Goal: Download file/media

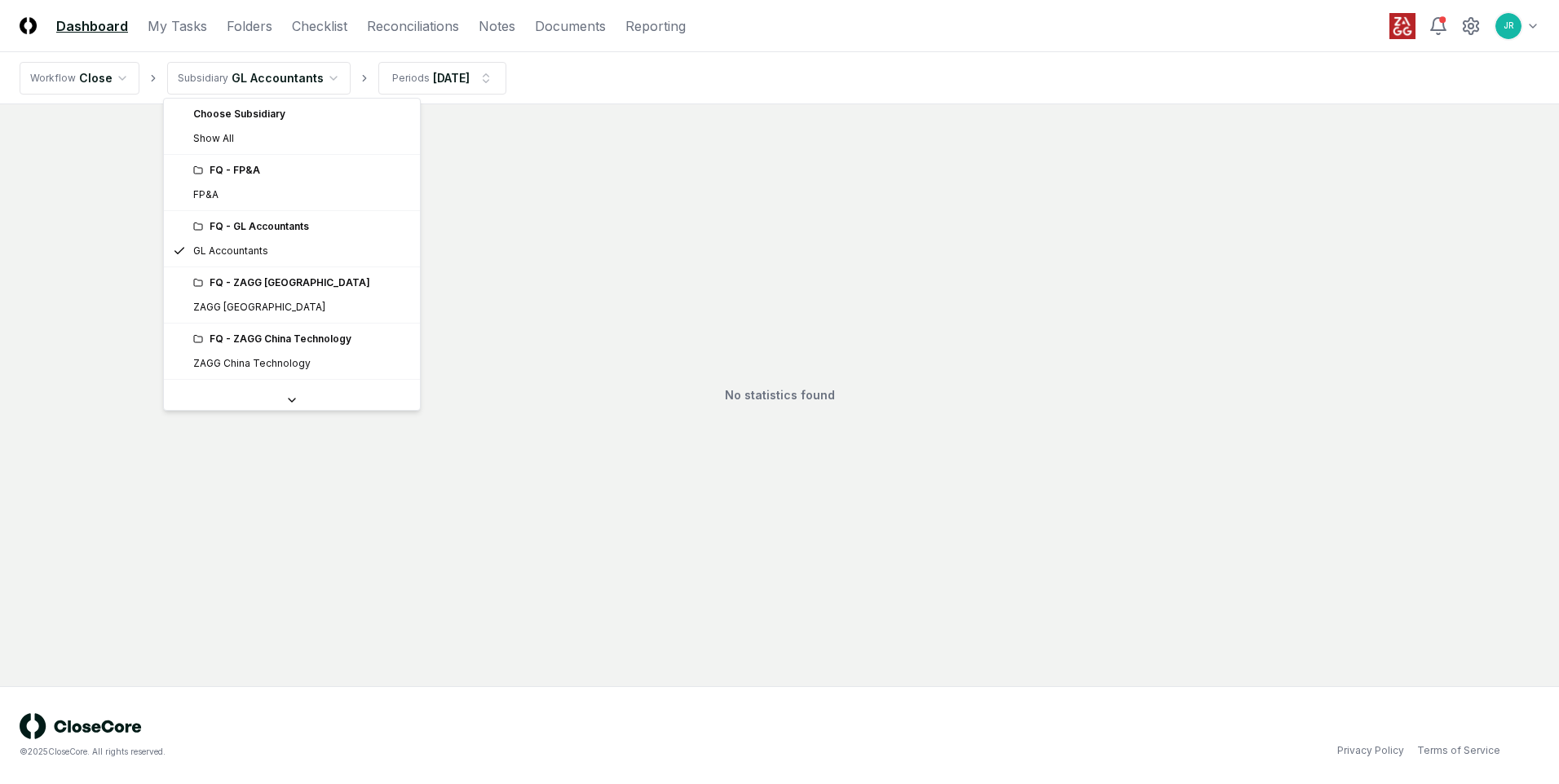
click at [327, 78] on html "CloseCore Dashboard My Tasks Folders Checklist Reconciliations Notes Documents …" at bounding box center [780, 392] width 1559 height 784
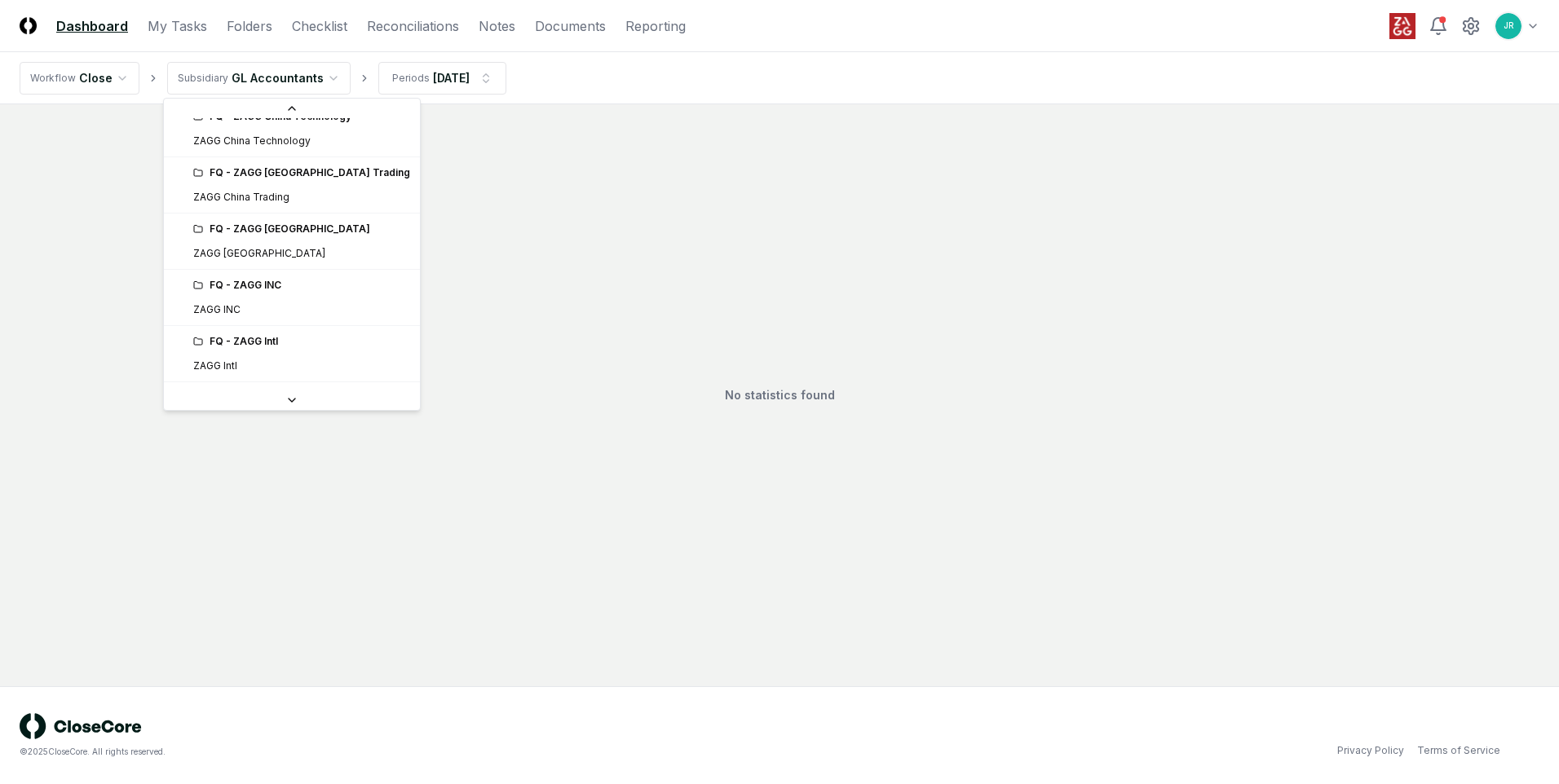
scroll to position [326, 0]
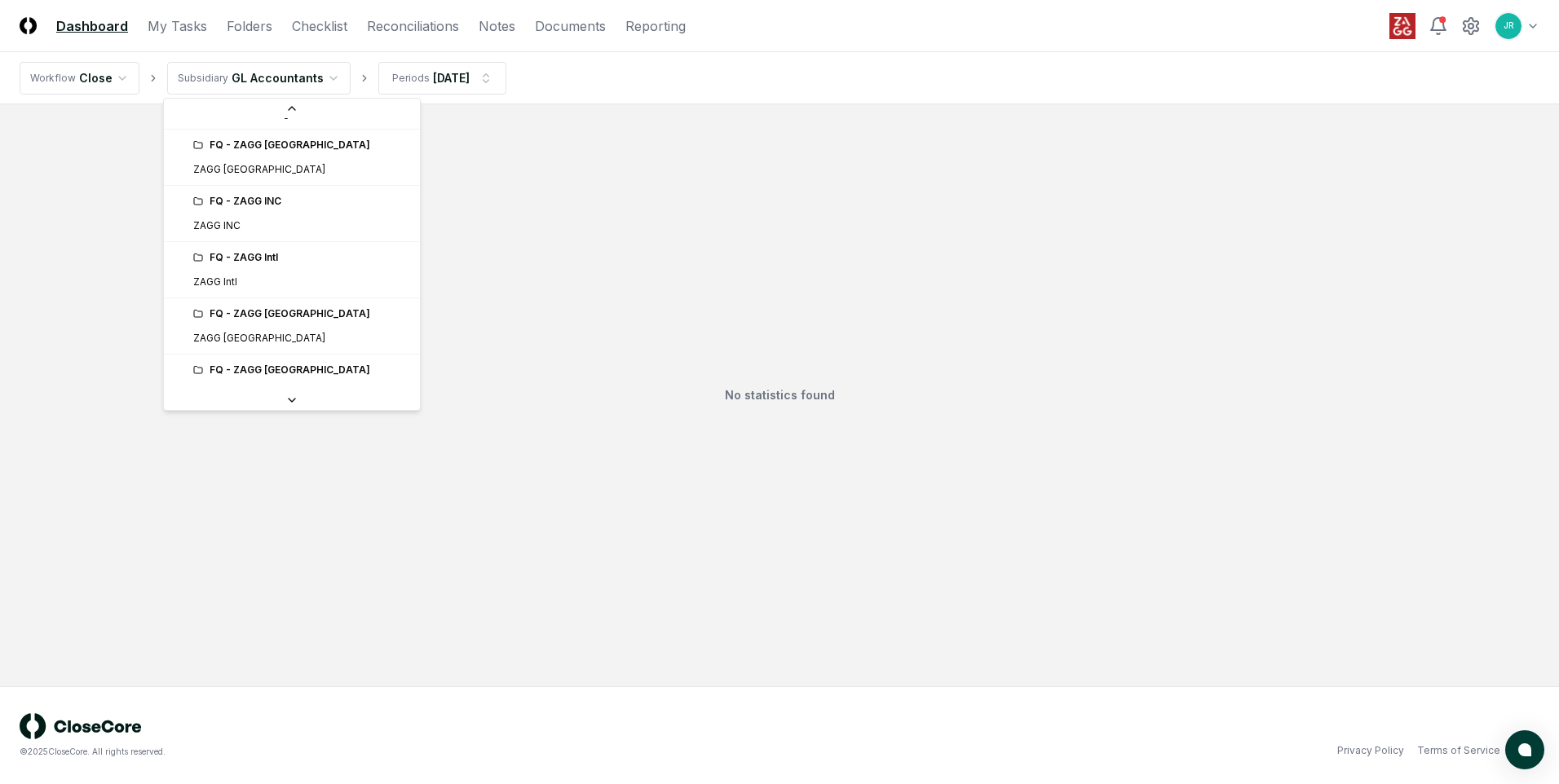
click at [244, 213] on div "FQ - ZAGG INC" at bounding box center [291, 201] width 249 height 25
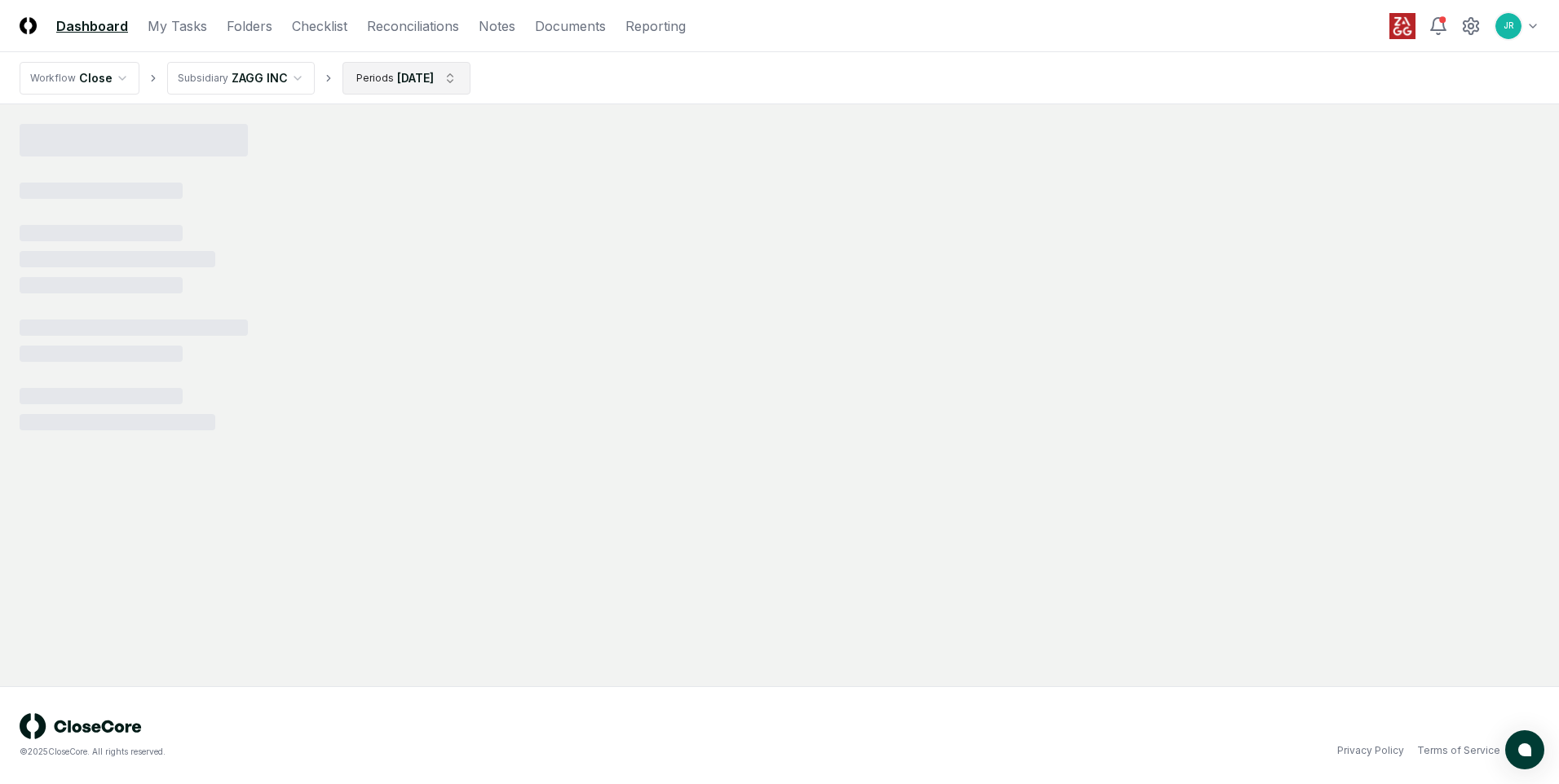
click at [462, 84] on html "CloseCore Dashboard My Tasks Folders Checklist Reconciliations Notes Documents …" at bounding box center [780, 392] width 1559 height 784
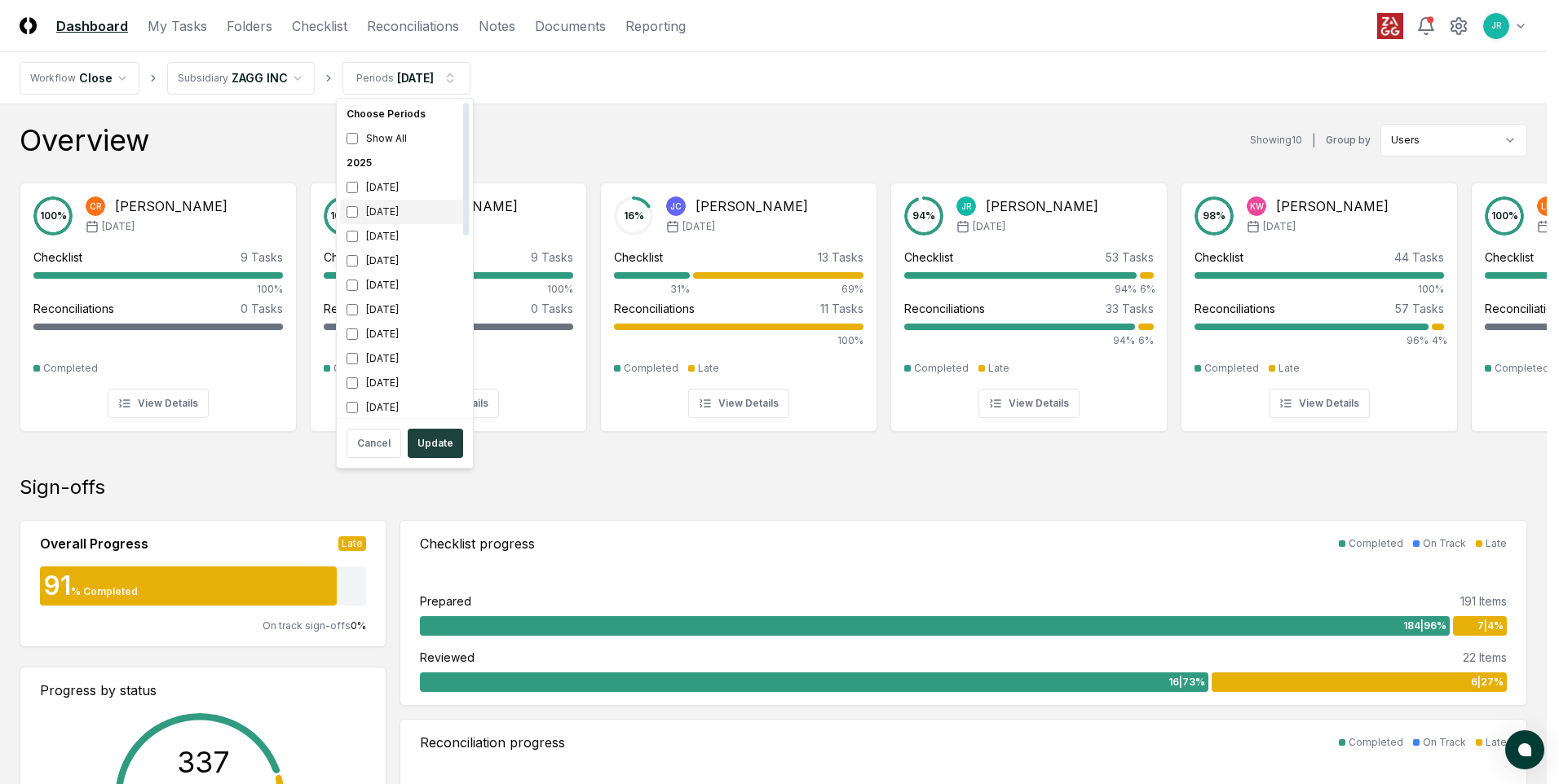
click at [382, 213] on div "[DATE]" at bounding box center [405, 212] width 130 height 25
click at [381, 232] on div "[DATE]" at bounding box center [405, 237] width 130 height 25
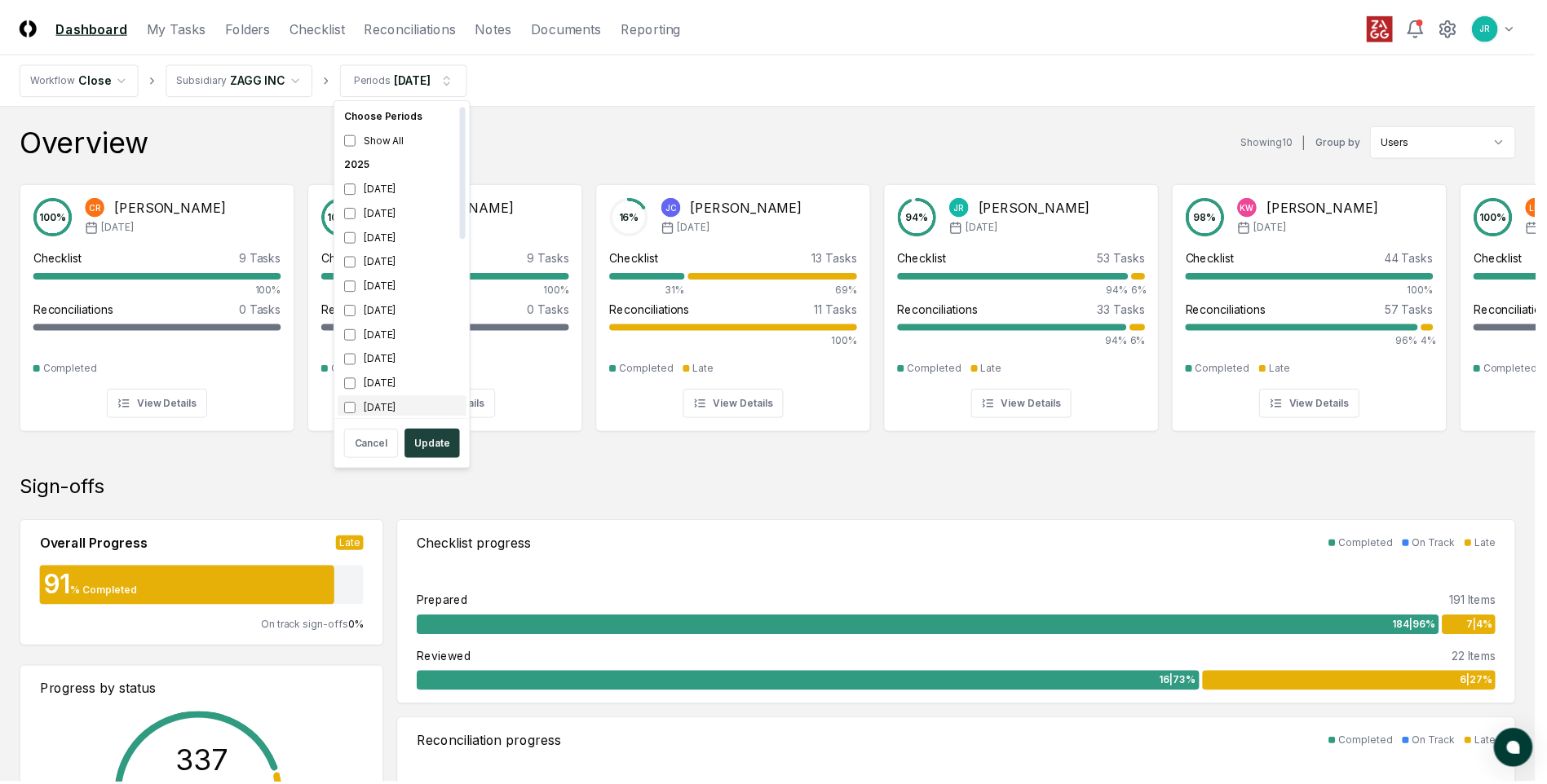
scroll to position [5, 0]
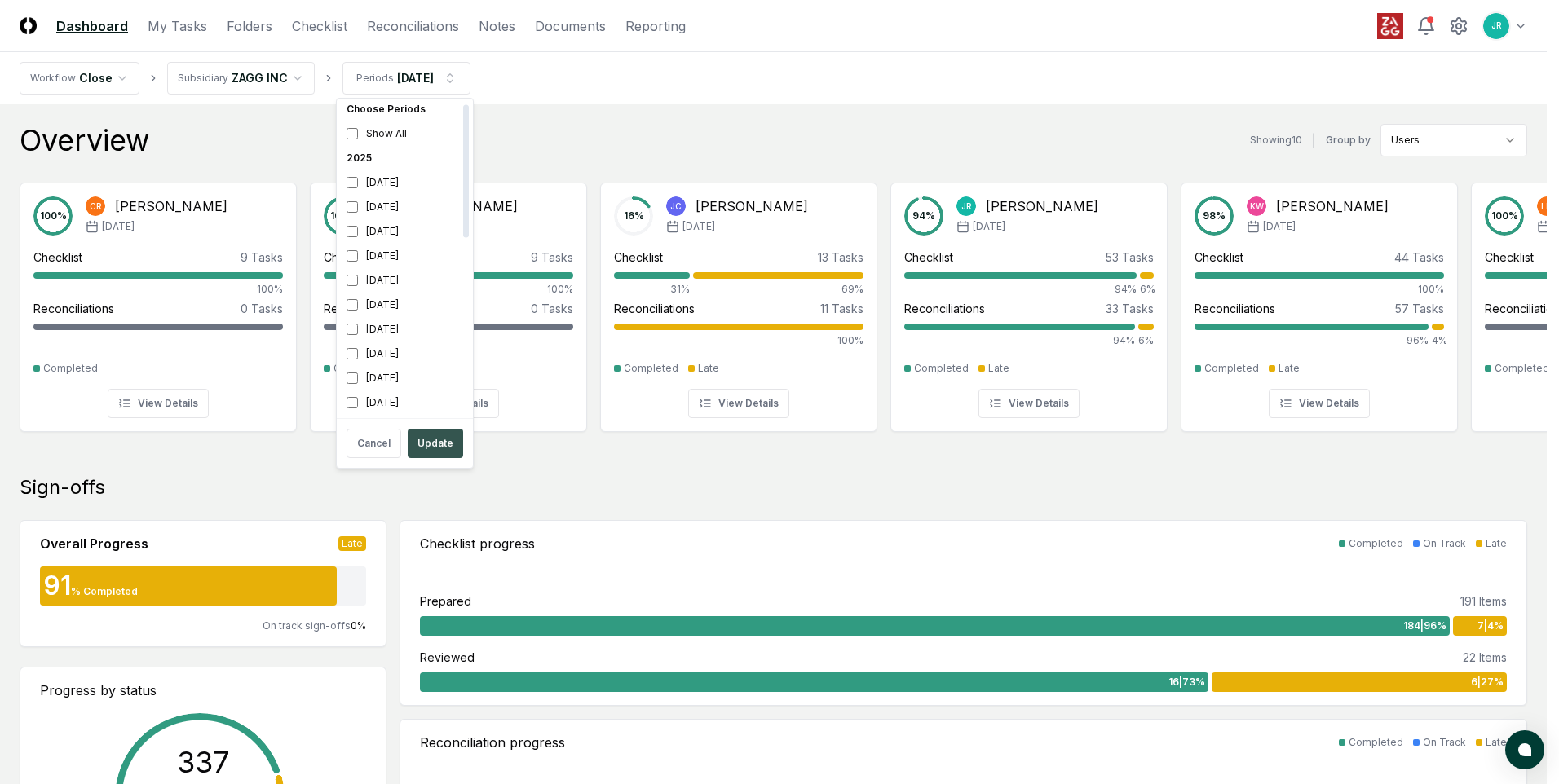
click at [451, 451] on button "Update" at bounding box center [436, 443] width 55 height 30
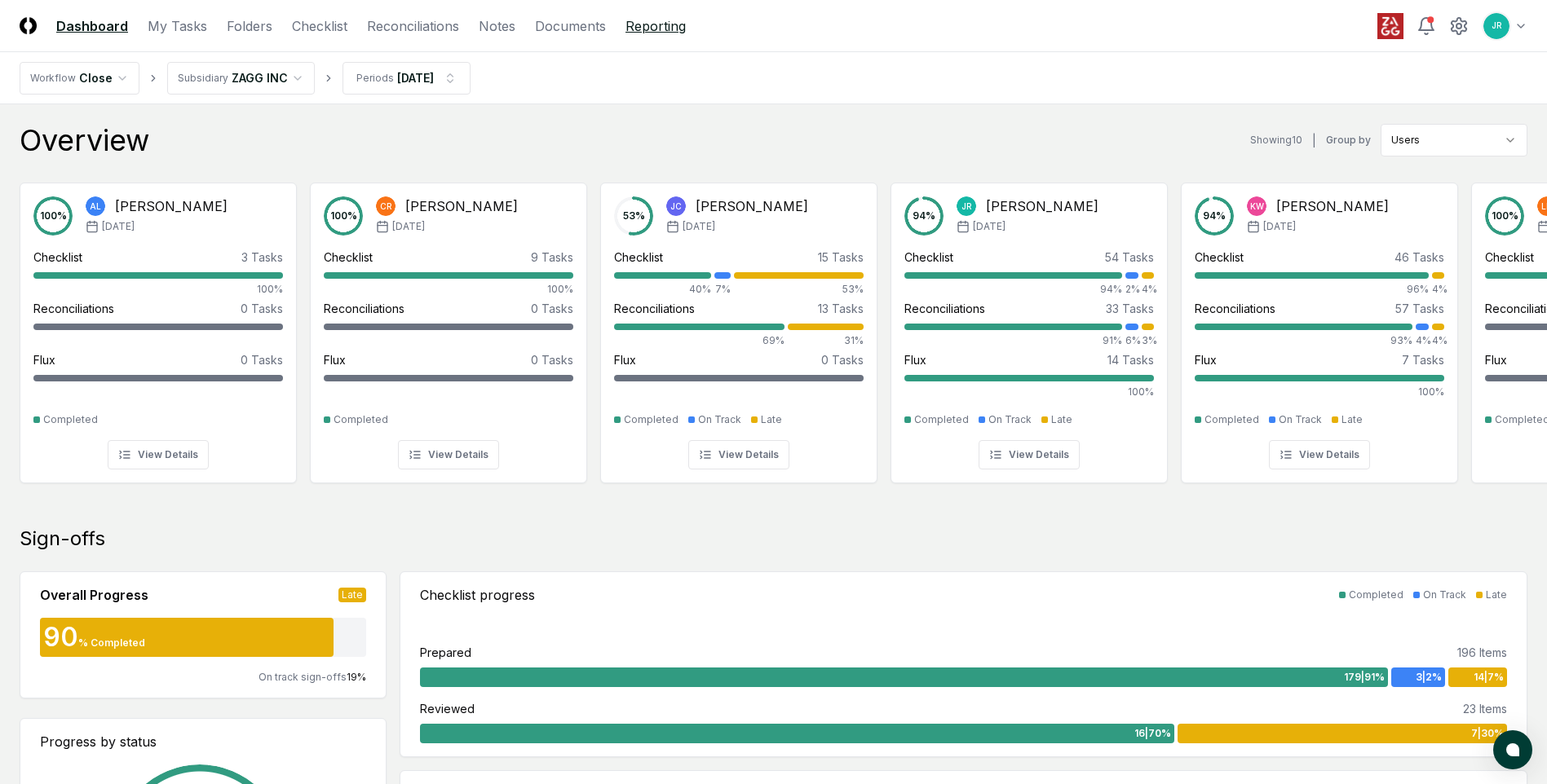
click at [661, 25] on link "Reporting" at bounding box center [655, 26] width 60 height 19
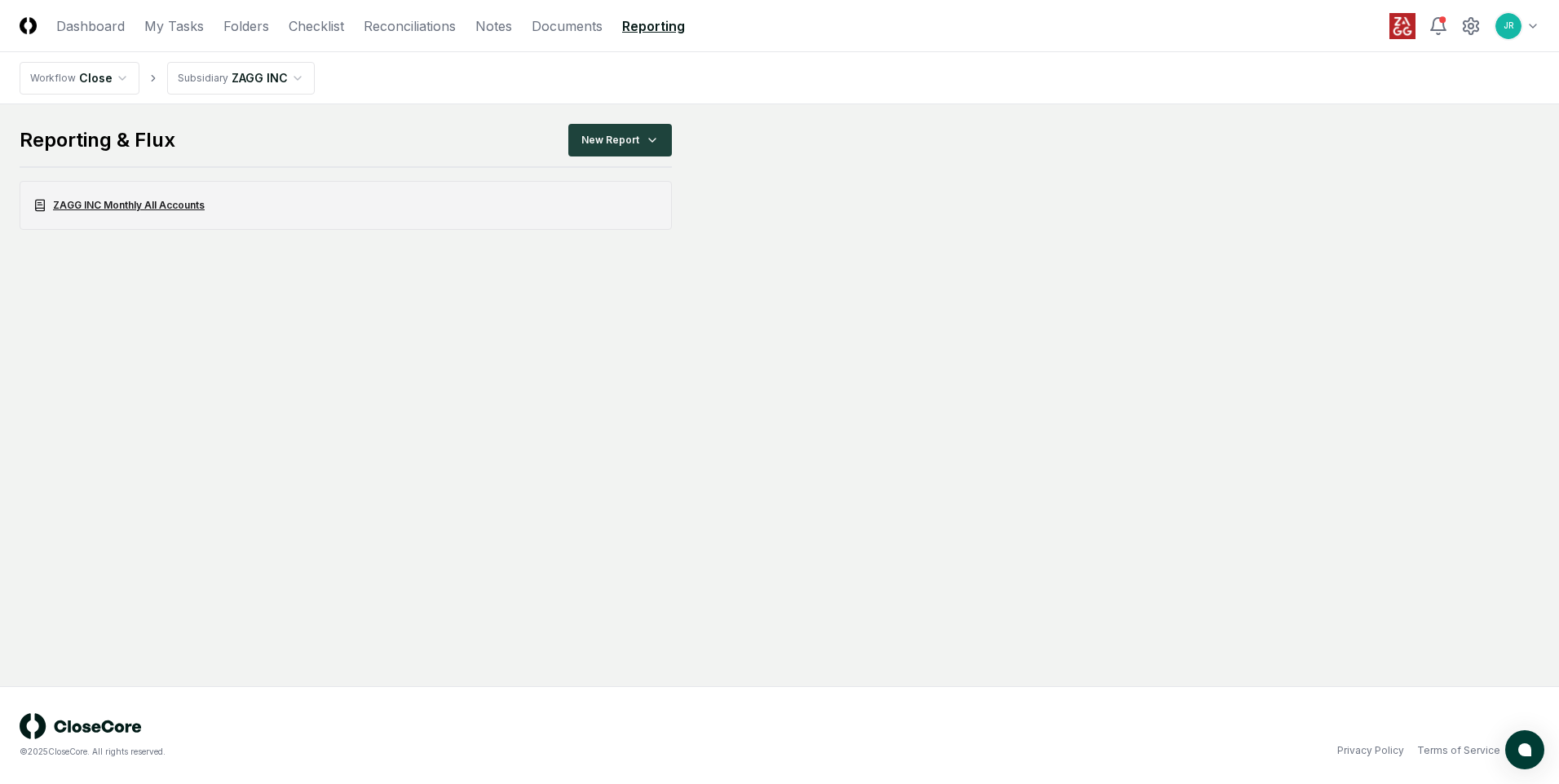
click at [182, 201] on link "ZAGG INC Monthly All Accounts" at bounding box center [345, 205] width 652 height 49
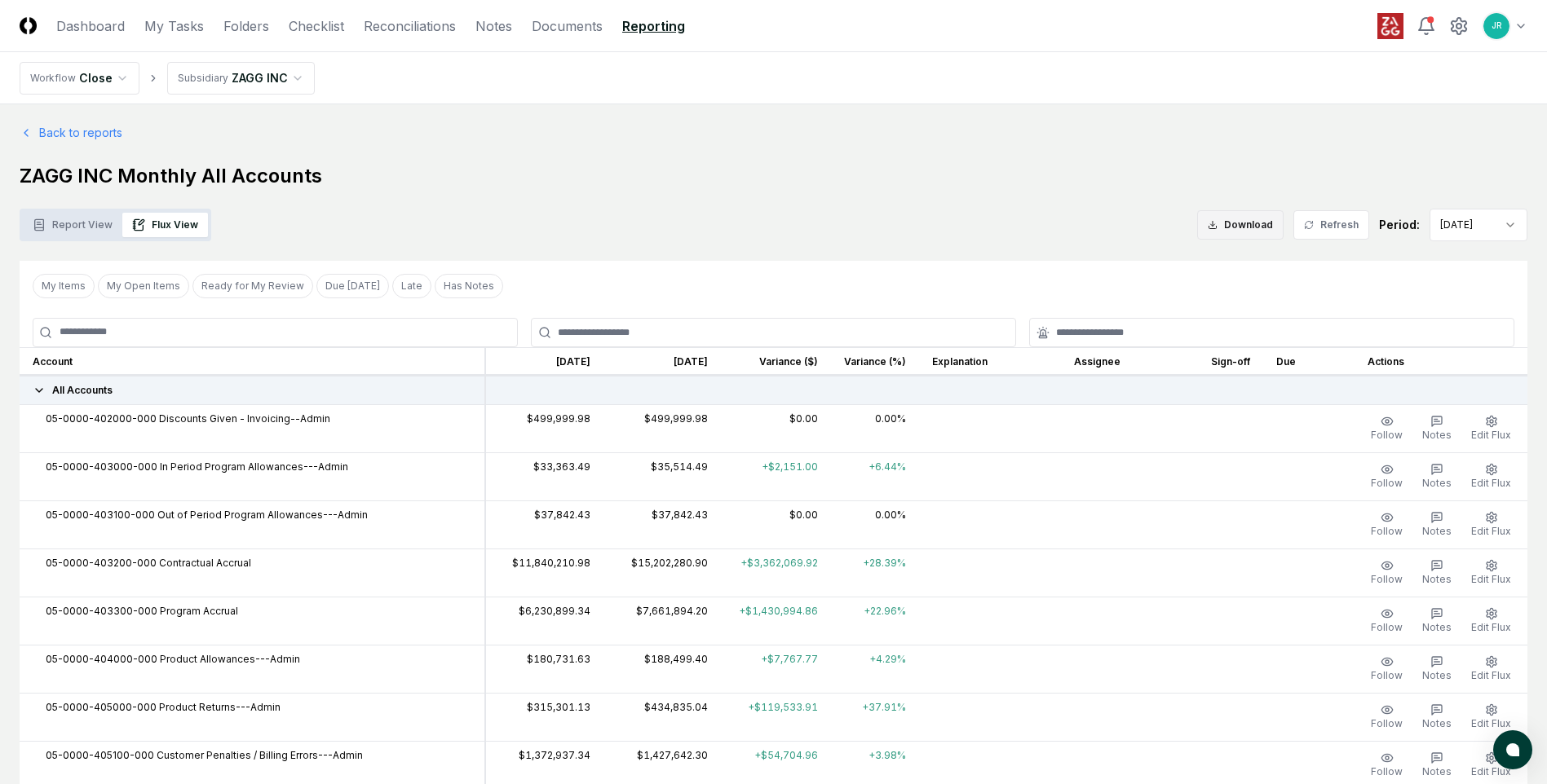
click at [1233, 223] on button "Download" at bounding box center [1240, 224] width 86 height 30
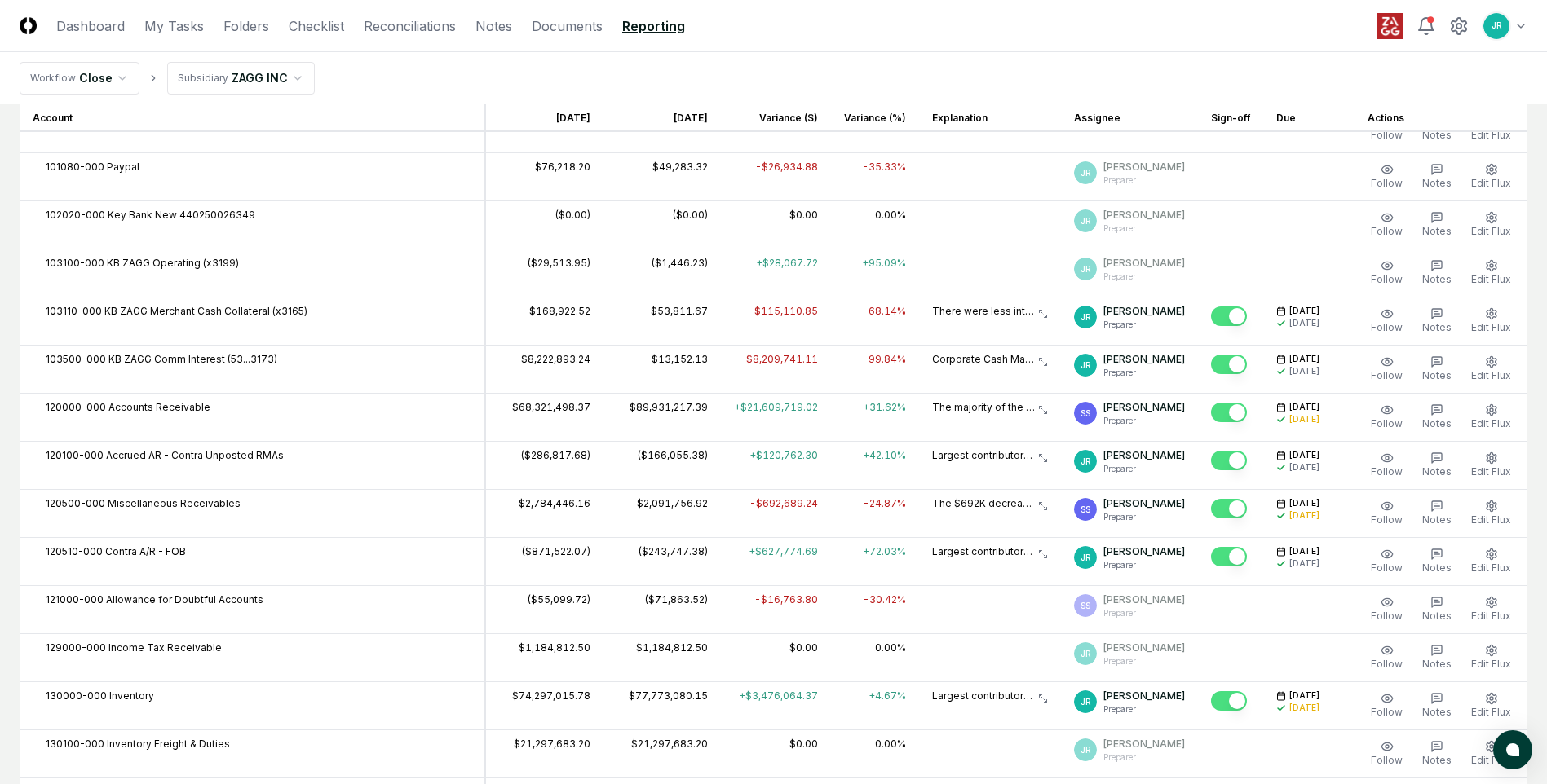
scroll to position [3750, 0]
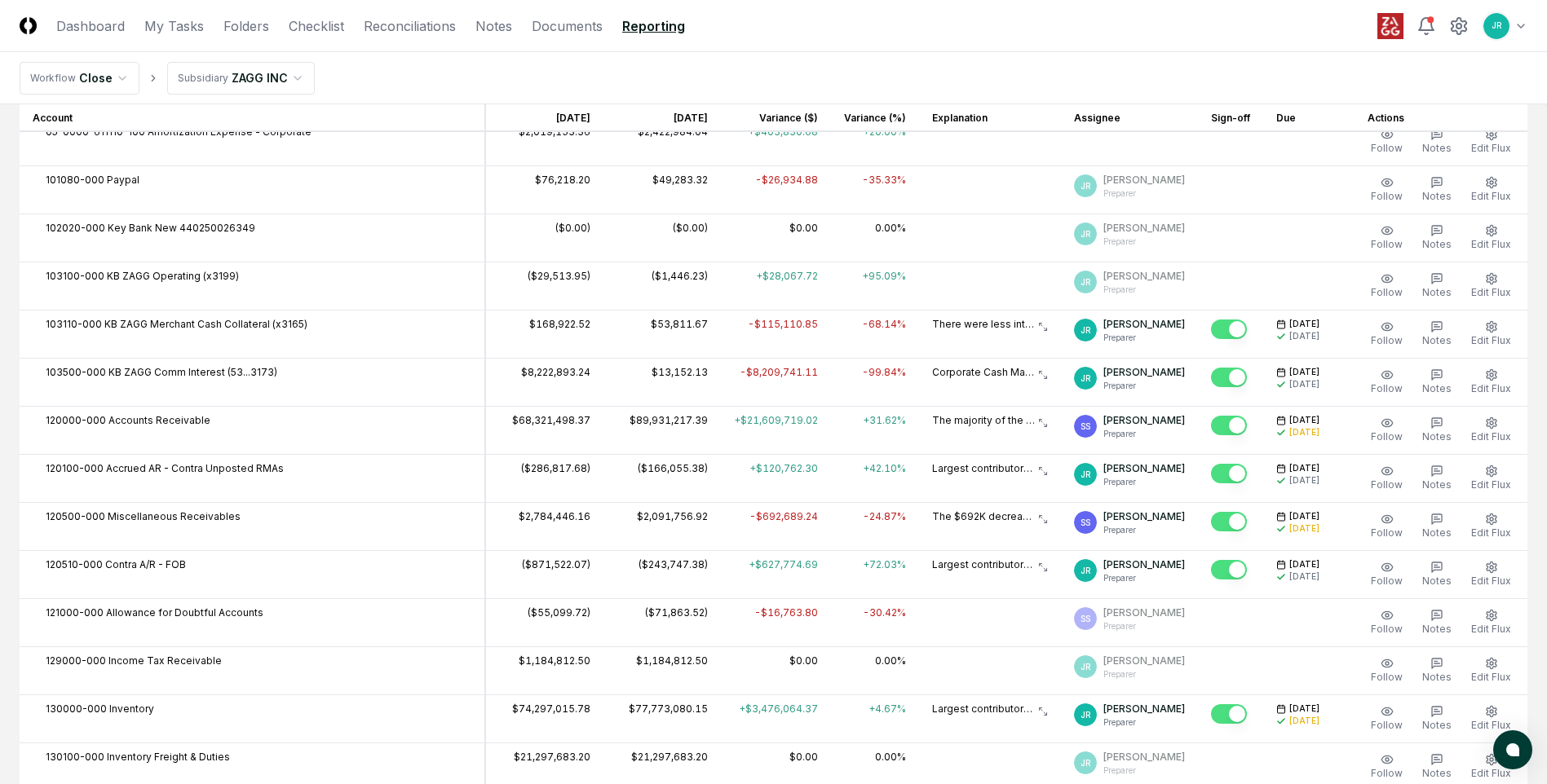
drag, startPoint x: 789, startPoint y: 616, endPoint x: 73, endPoint y: 484, distance: 728.1
click at [831, 616] on td "-30.42%" at bounding box center [875, 623] width 88 height 48
click at [721, 537] on td "-$692,689.24" at bounding box center [776, 526] width 110 height 48
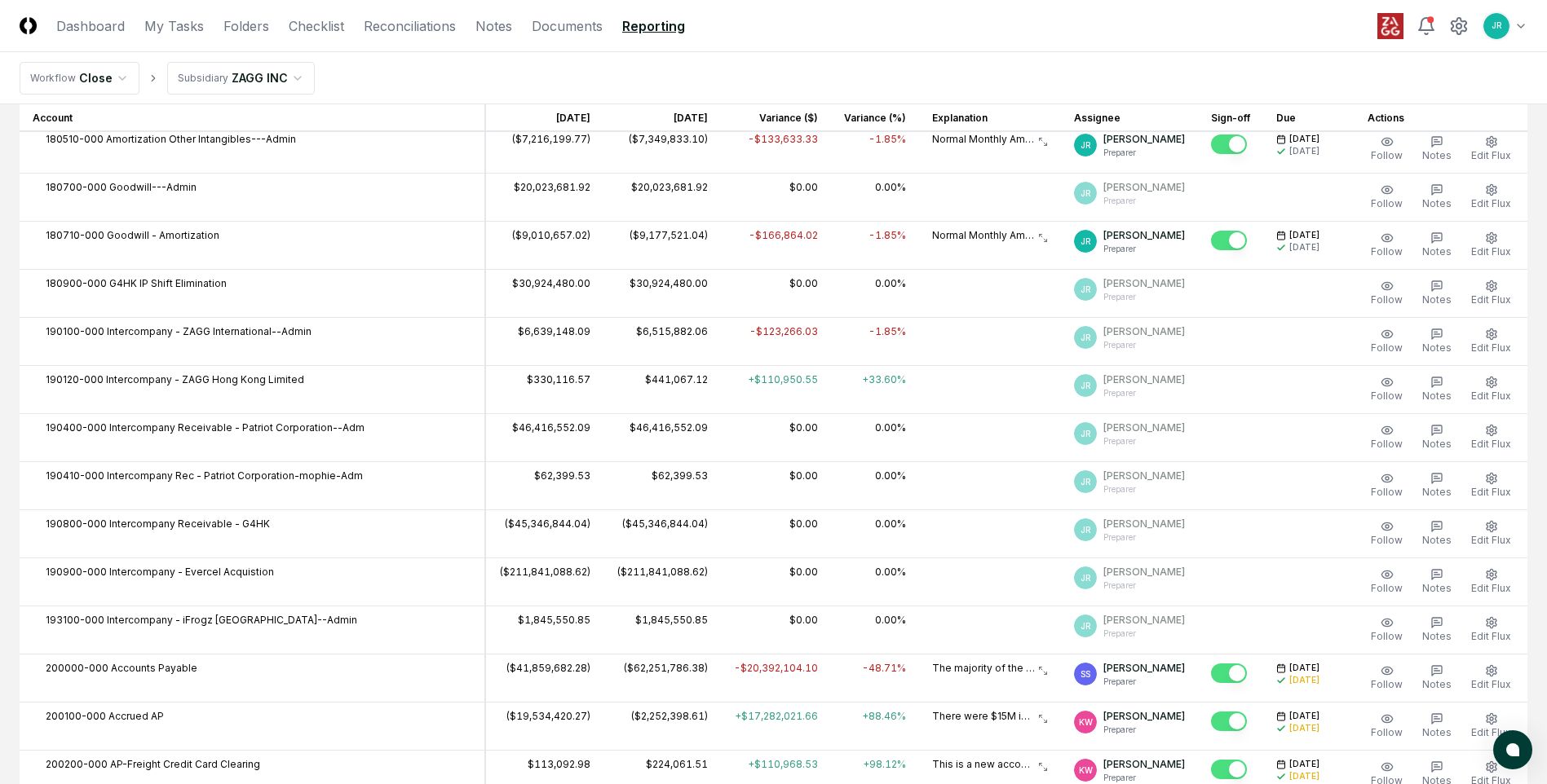
scroll to position [7092, 0]
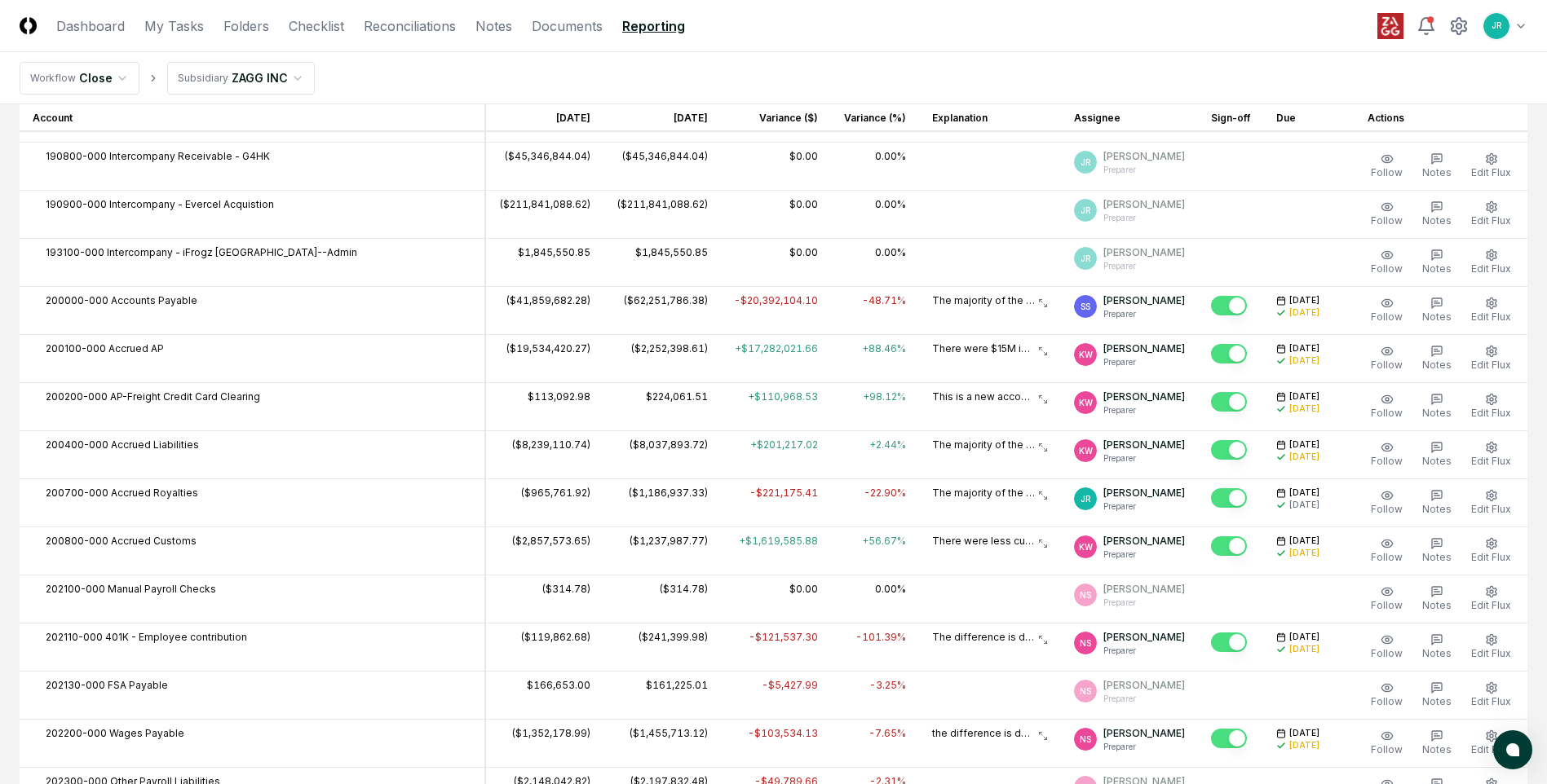
drag, startPoint x: 1080, startPoint y: 639, endPoint x: 1076, endPoint y: 625, distance: 14.6
click at [1080, 639] on span "NS" at bounding box center [1085, 644] width 11 height 12
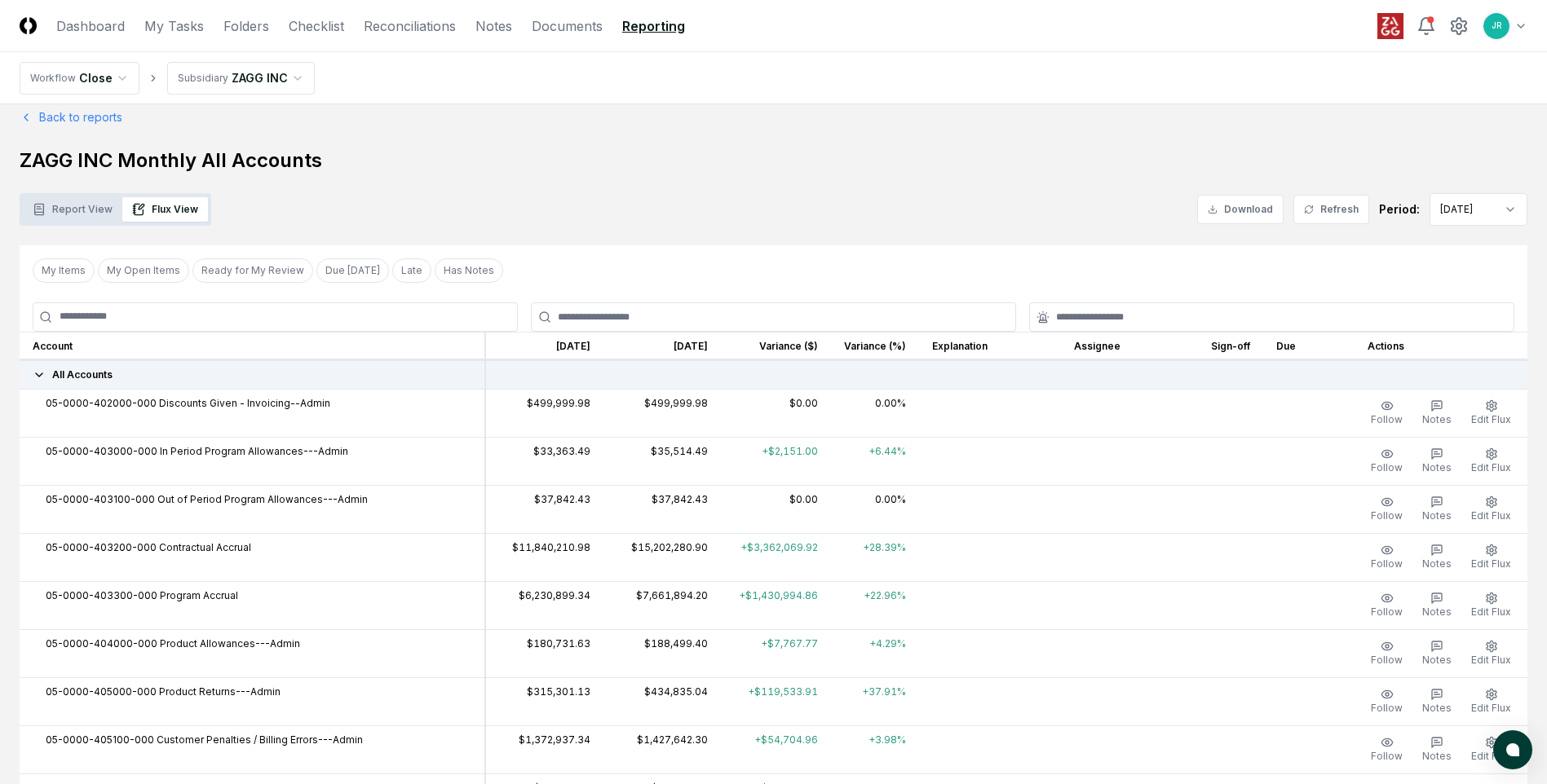
scroll to position [0, 0]
